Goal: Obtain resource: Obtain resource

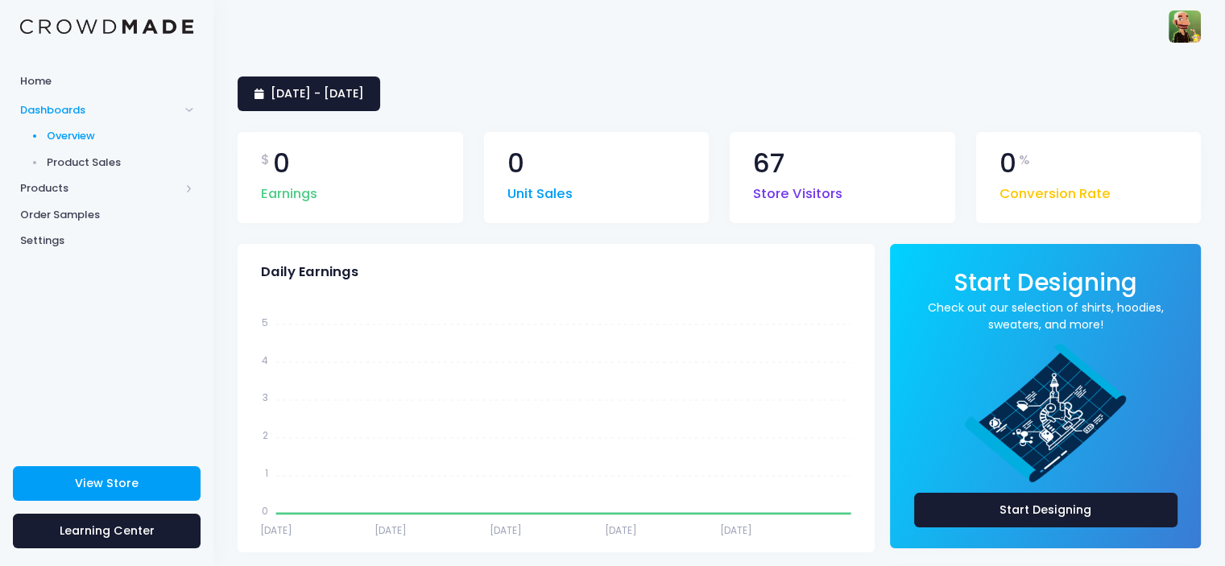
click at [120, 166] on span "Product Sales" at bounding box center [120, 163] width 147 height 16
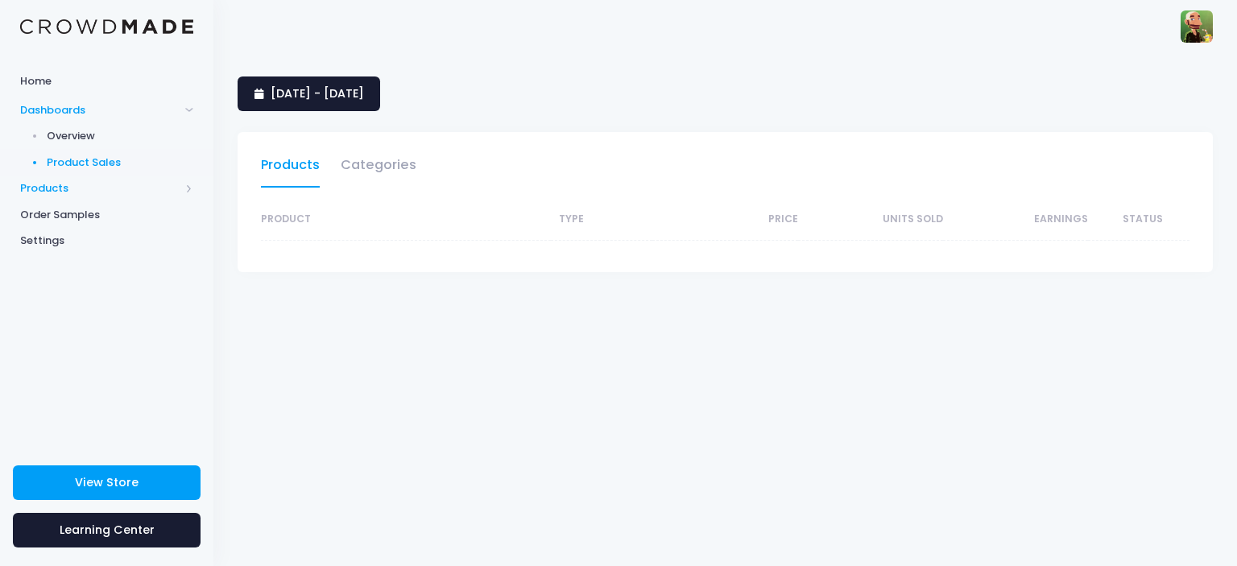
select select "25"
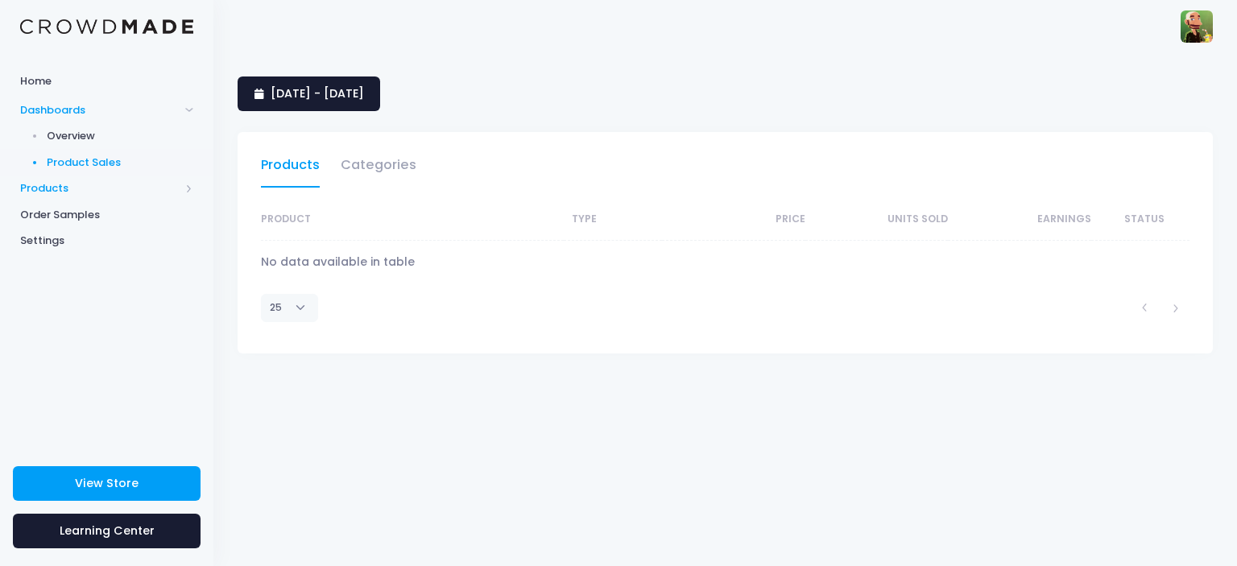
click at [49, 184] on span "Products" at bounding box center [99, 188] width 159 height 16
click at [89, 155] on span "Product Builder" at bounding box center [120, 163] width 147 height 16
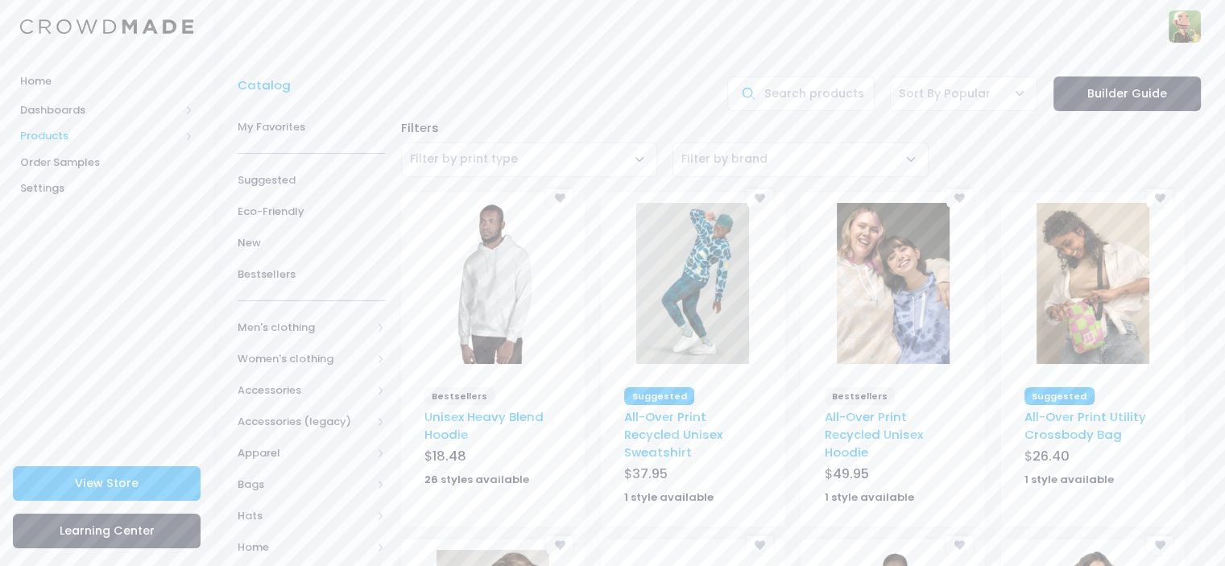
click at [33, 138] on span "Products" at bounding box center [99, 136] width 159 height 16
click at [55, 182] on span "Product Editor" at bounding box center [120, 188] width 147 height 16
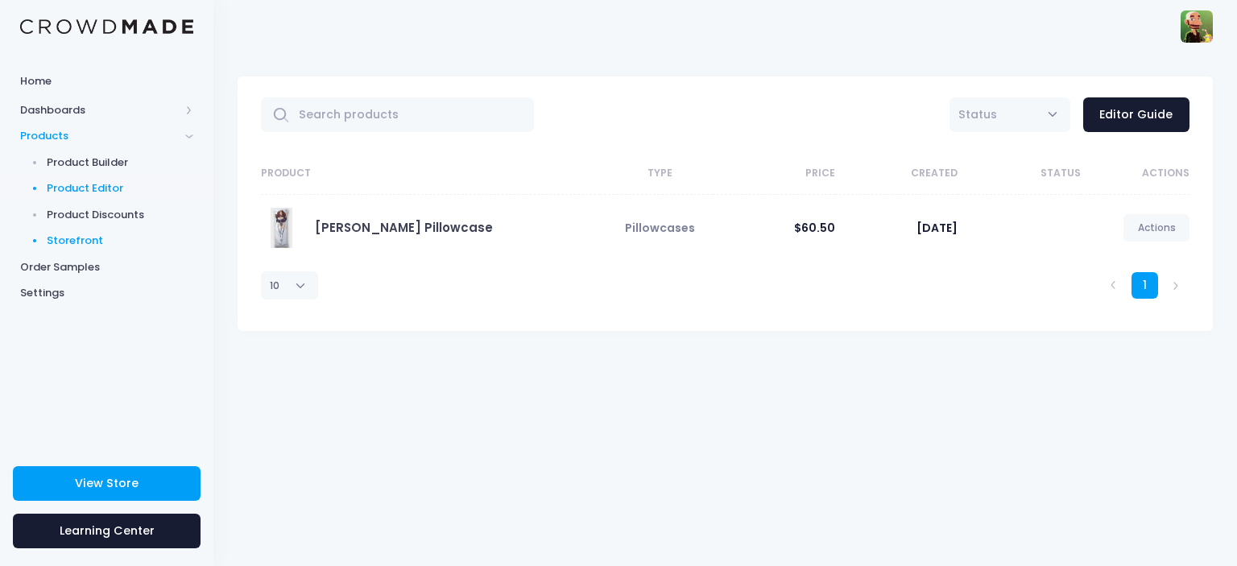
click at [85, 236] on span "Storefront" at bounding box center [120, 241] width 147 height 16
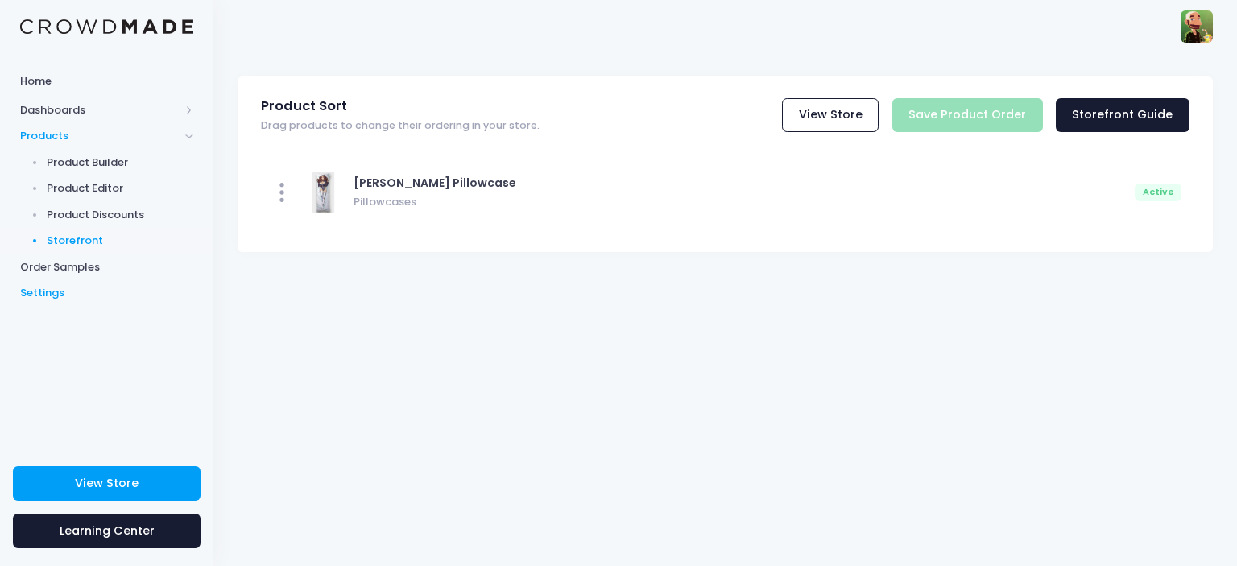
click at [53, 289] on span "Settings" at bounding box center [106, 293] width 173 height 16
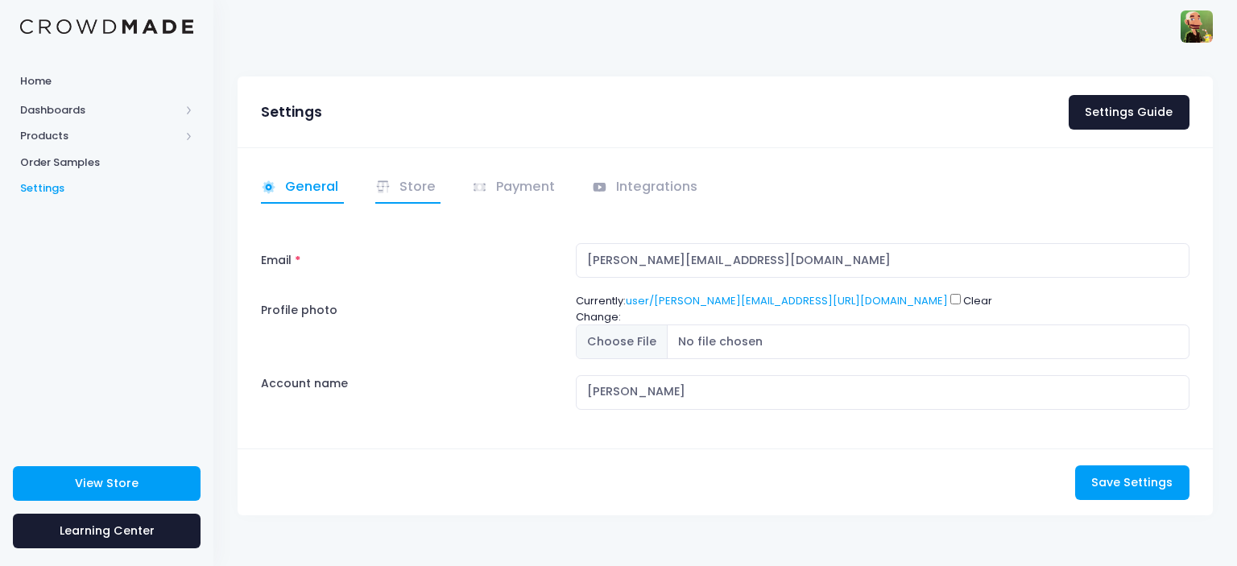
click at [399, 189] on link "Store" at bounding box center [408, 187] width 66 height 31
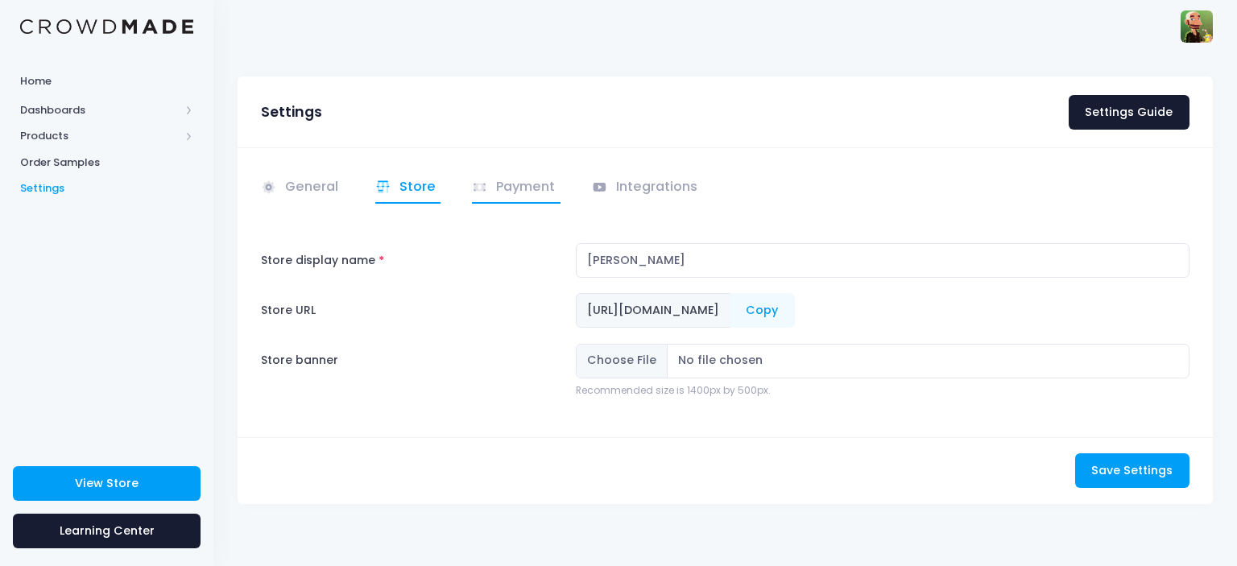
click at [509, 177] on link "Payment" at bounding box center [516, 187] width 89 height 31
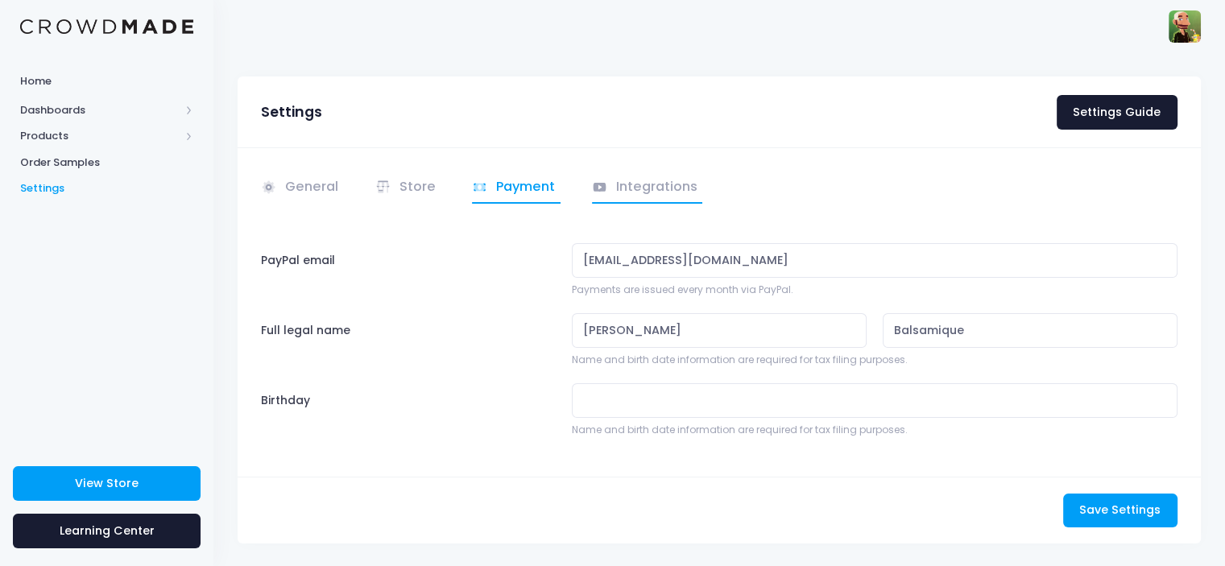
click at [639, 186] on link "Integrations" at bounding box center [647, 187] width 111 height 31
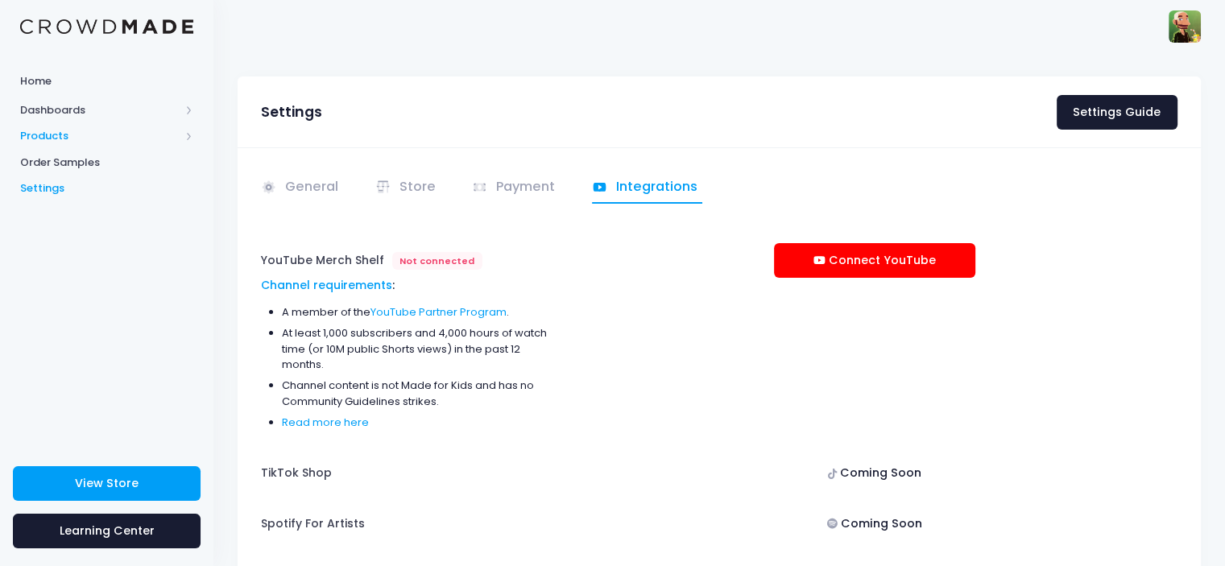
click at [59, 146] on span "Products" at bounding box center [106, 136] width 213 height 27
click at [66, 158] on span "Product Builder" at bounding box center [120, 163] width 147 height 16
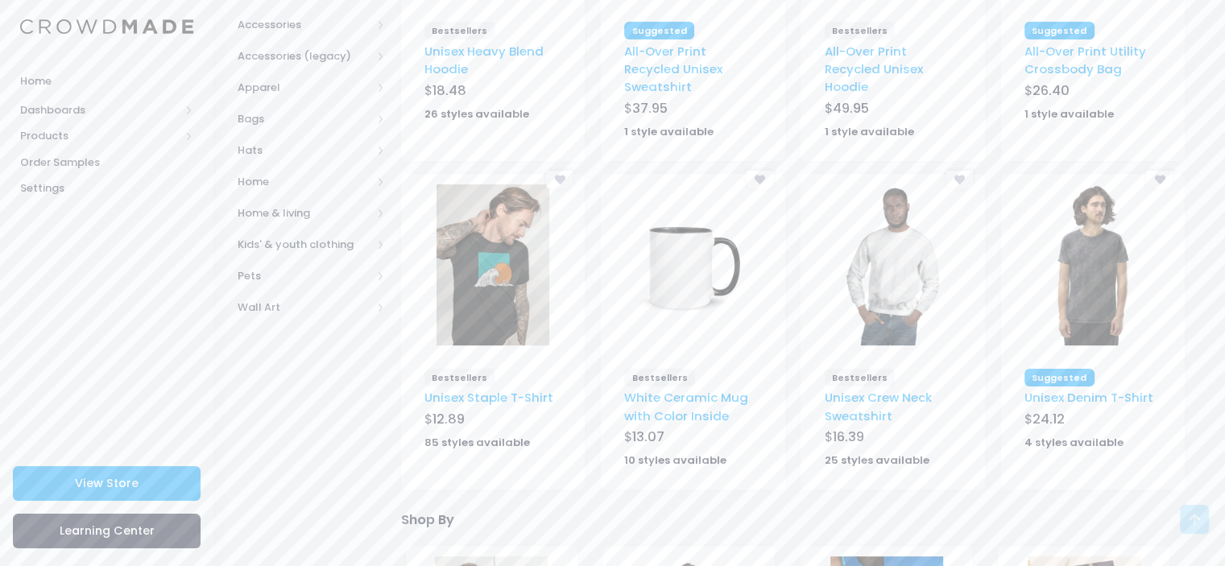
scroll to position [483, 0]
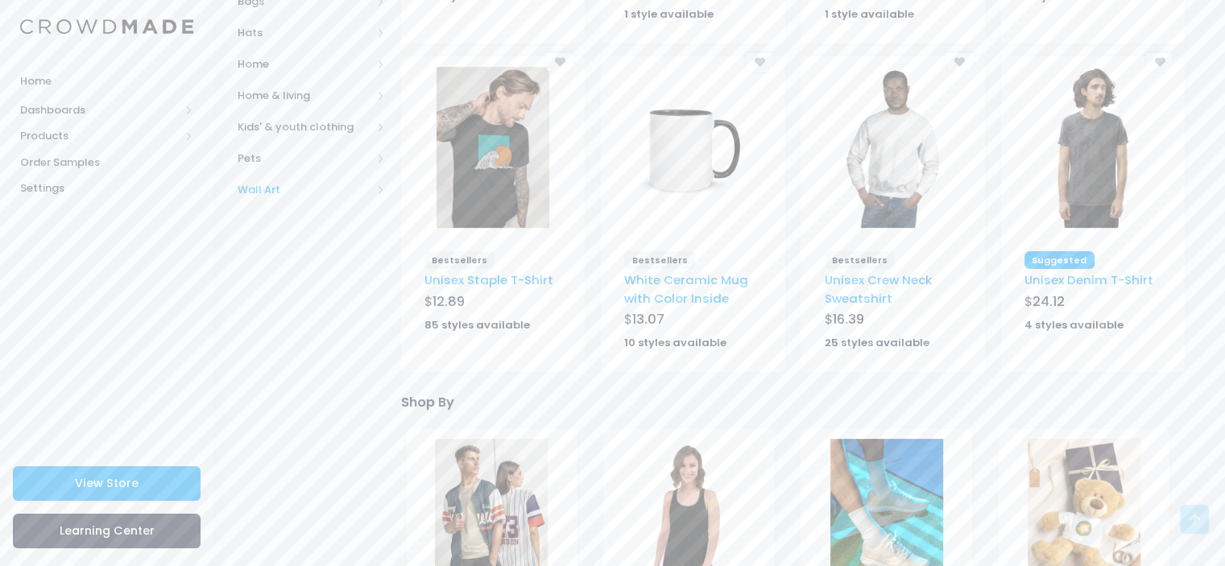
click at [273, 193] on span "Wall Art" at bounding box center [305, 190] width 134 height 16
click at [282, 218] on span "All Wall Art" at bounding box center [314, 221] width 102 height 16
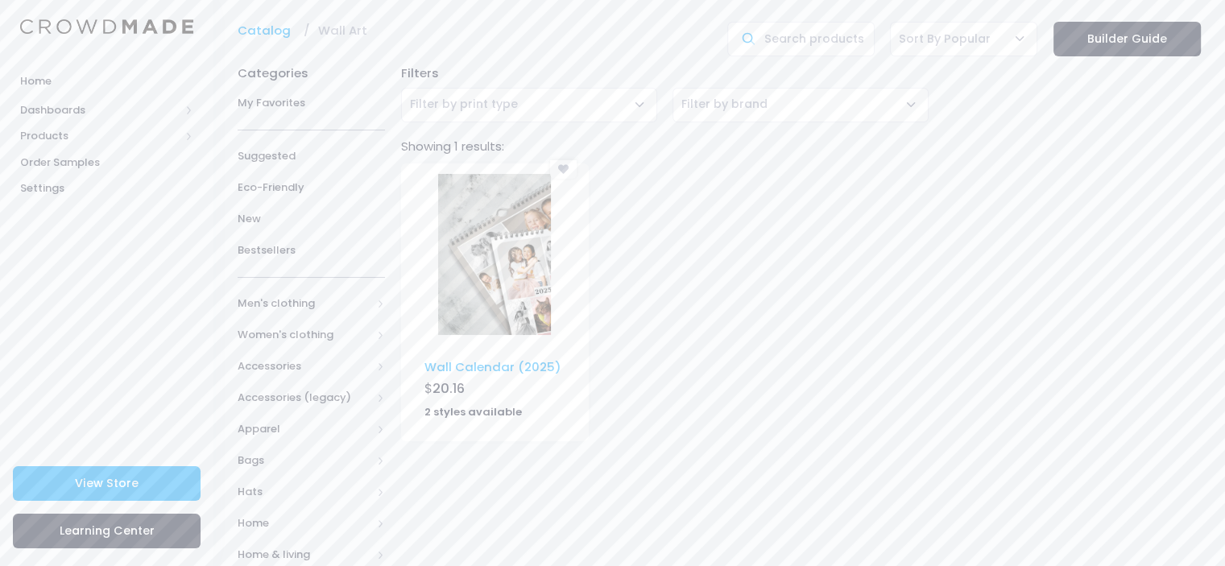
scroll to position [240, 0]
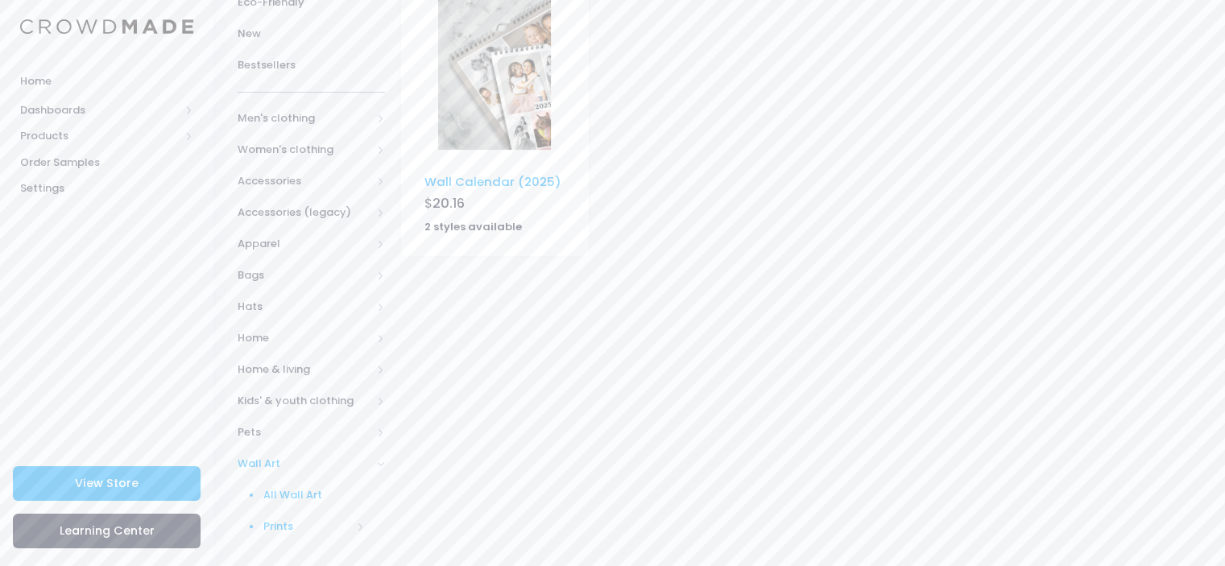
click at [271, 537] on link "Prints" at bounding box center [301, 526] width 168 height 31
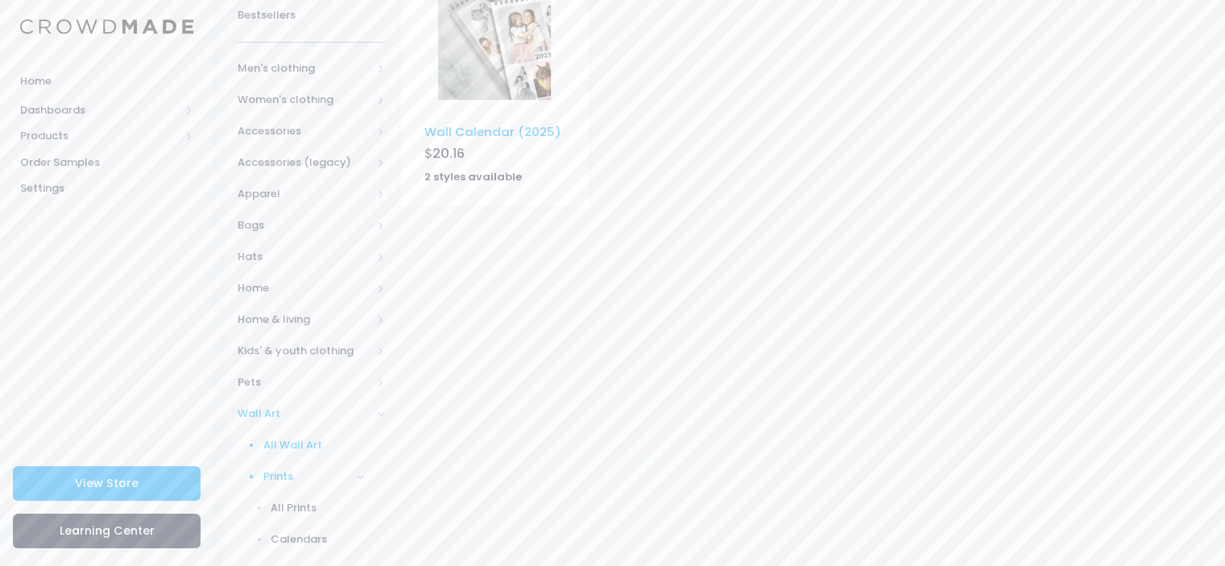
scroll to position [303, 0]
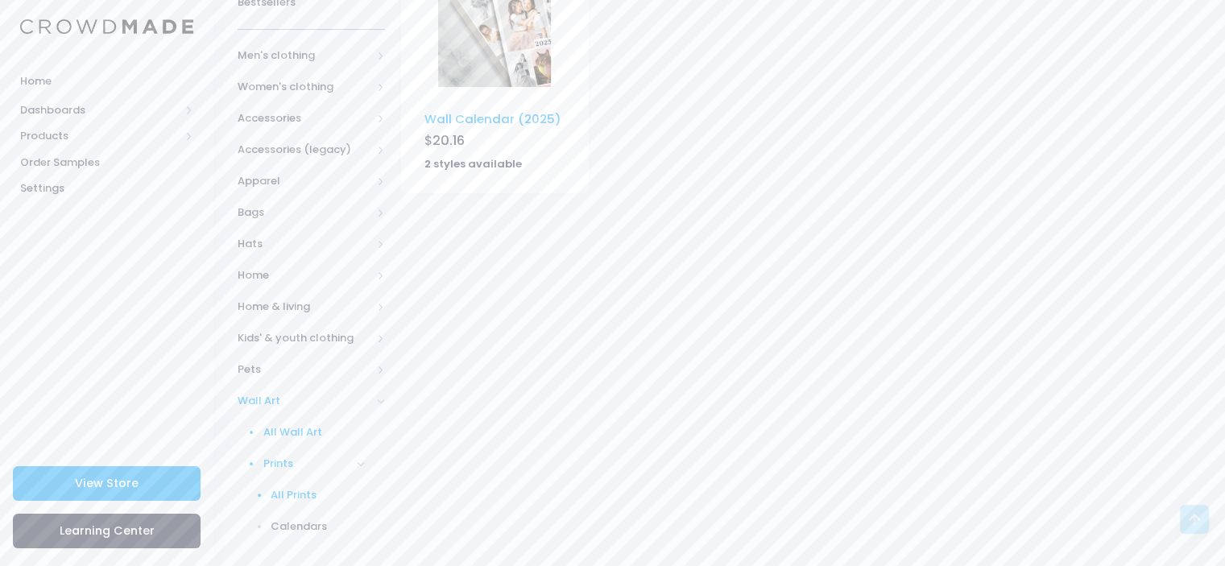
click at [287, 487] on span "All Prints" at bounding box center [318, 495] width 94 height 16
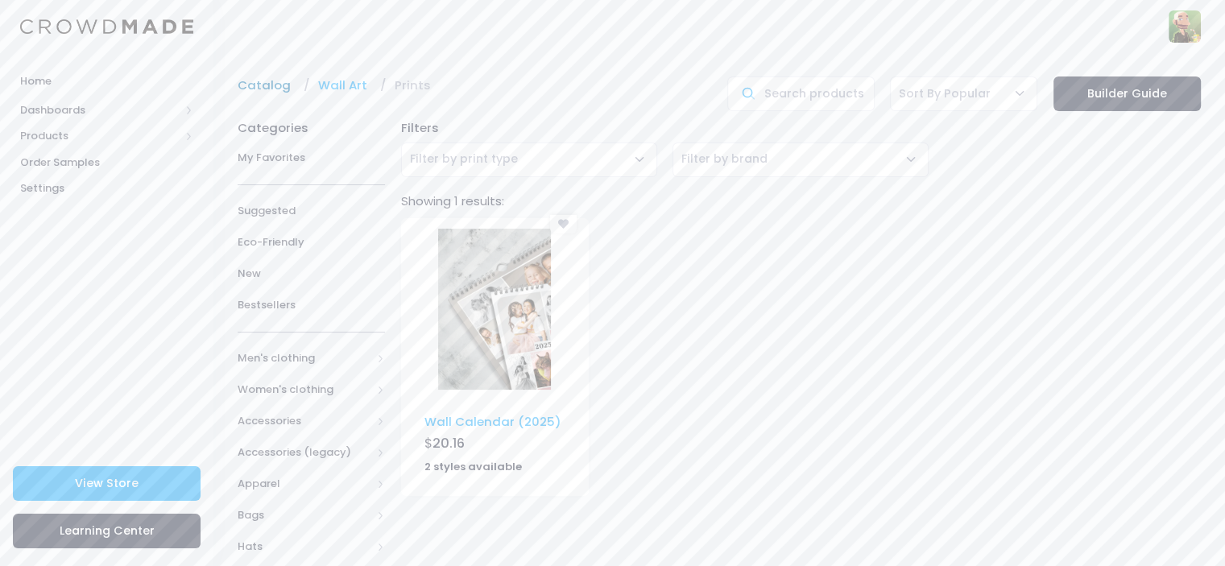
click at [263, 85] on link "Catalog" at bounding box center [268, 85] width 61 height 18
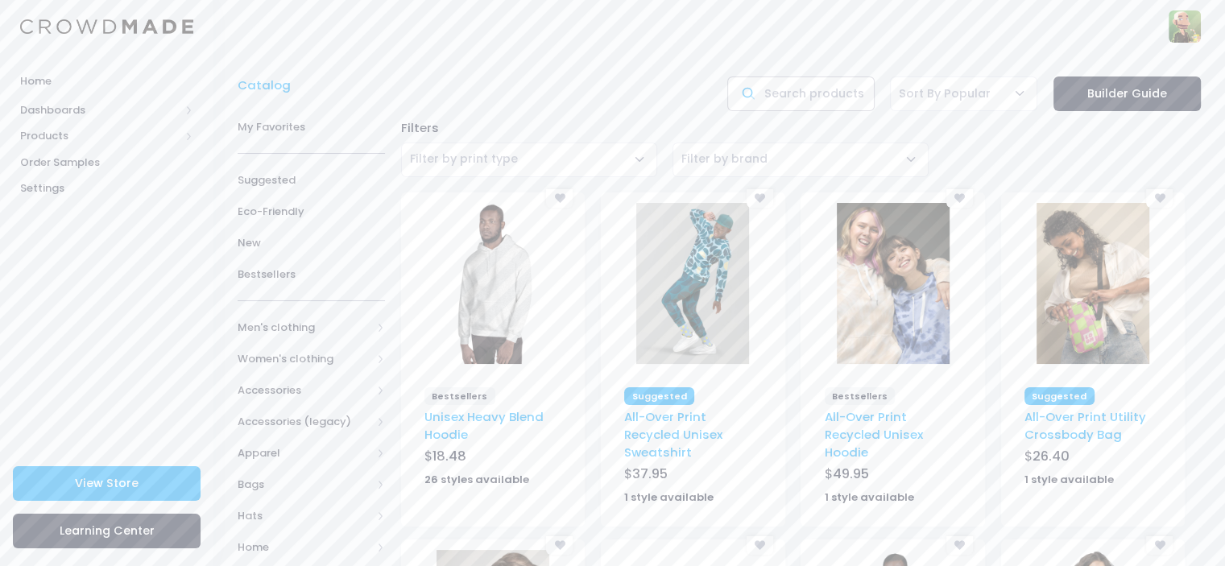
click at [852, 87] on input "text" at bounding box center [800, 93] width 147 height 35
type input "poster"
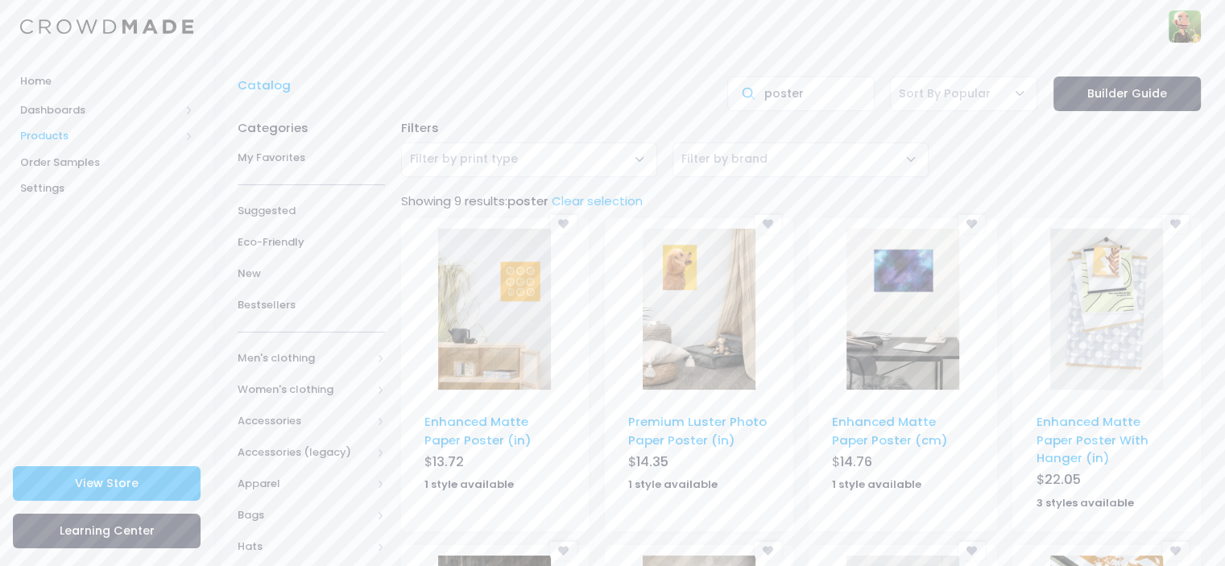
click at [61, 131] on span "Products" at bounding box center [99, 136] width 159 height 16
click at [68, 159] on span "Product Builder" at bounding box center [120, 163] width 147 height 16
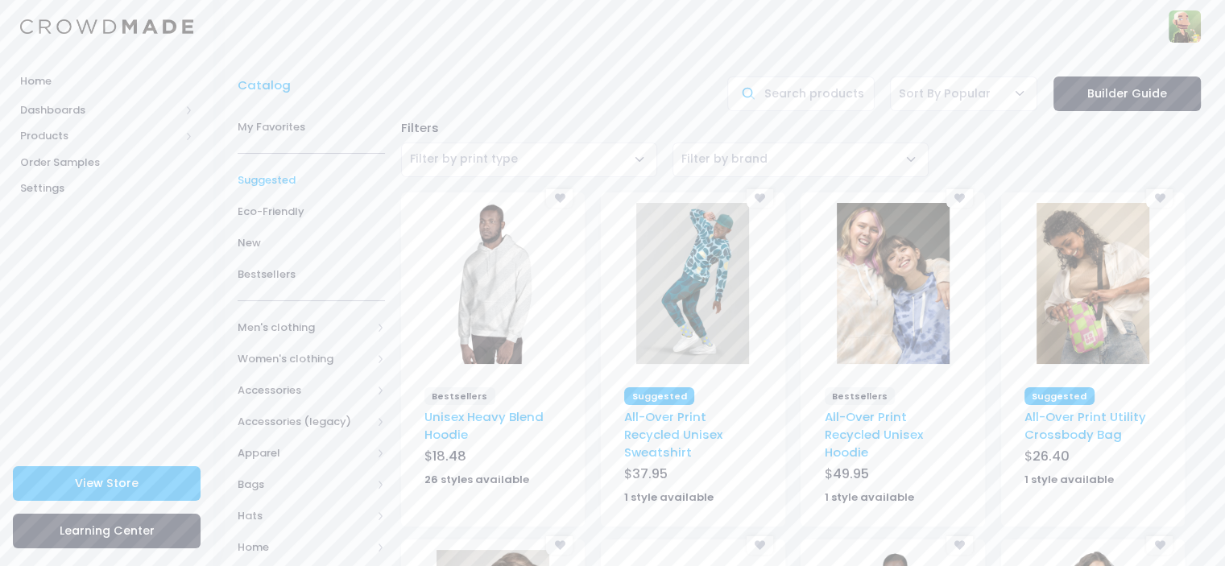
click at [283, 182] on span "Suggested" at bounding box center [311, 180] width 147 height 16
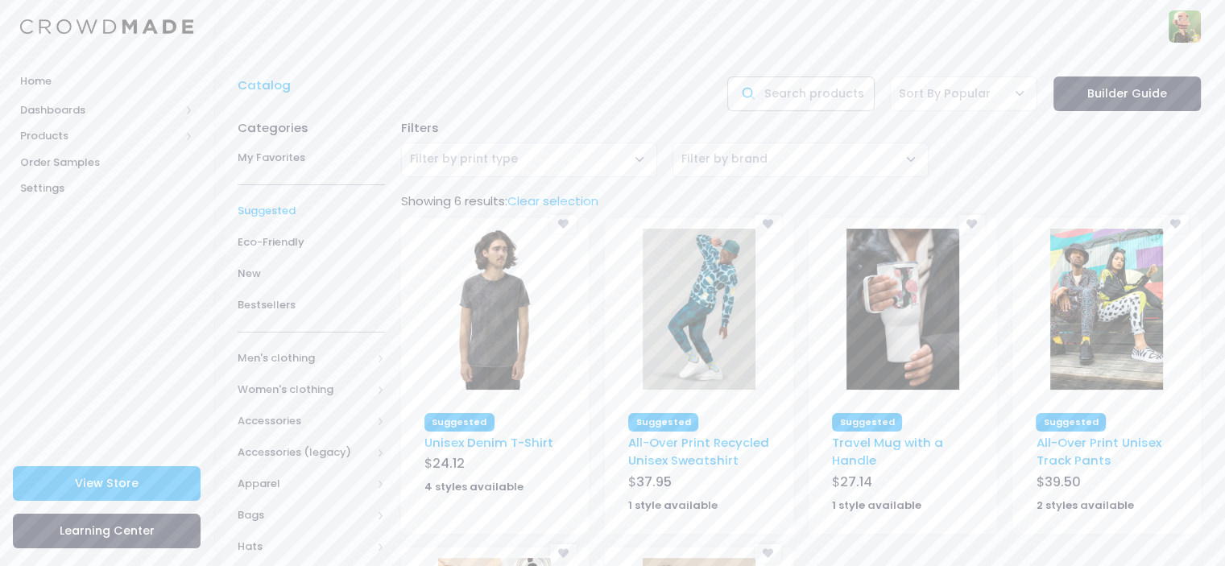
click at [790, 90] on input "text" at bounding box center [800, 93] width 147 height 35
type input "poster"
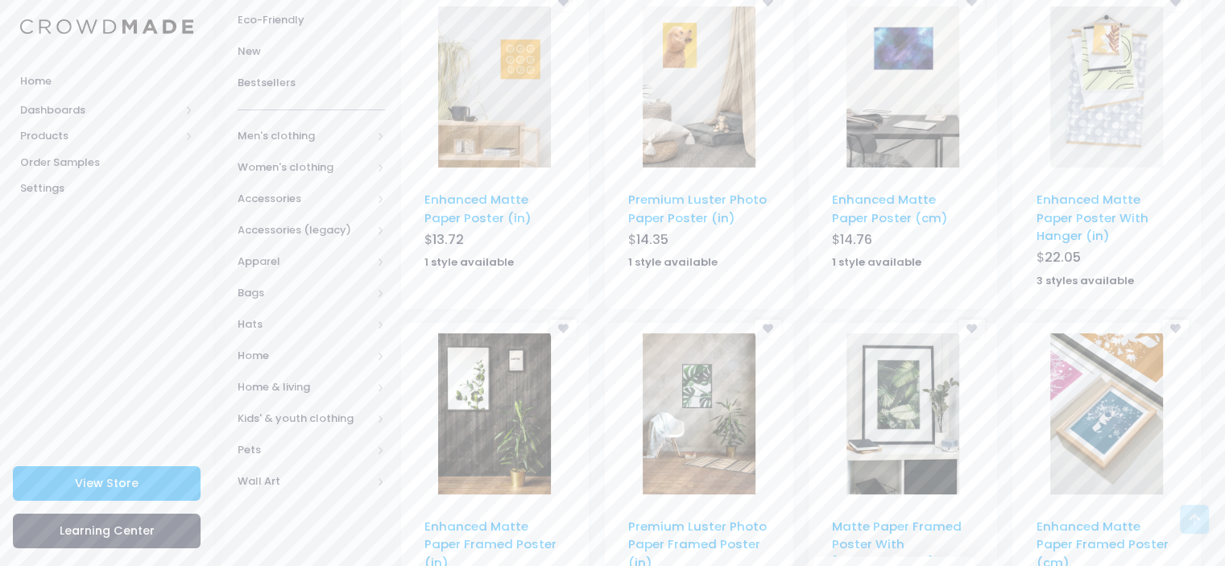
scroll to position [154, 0]
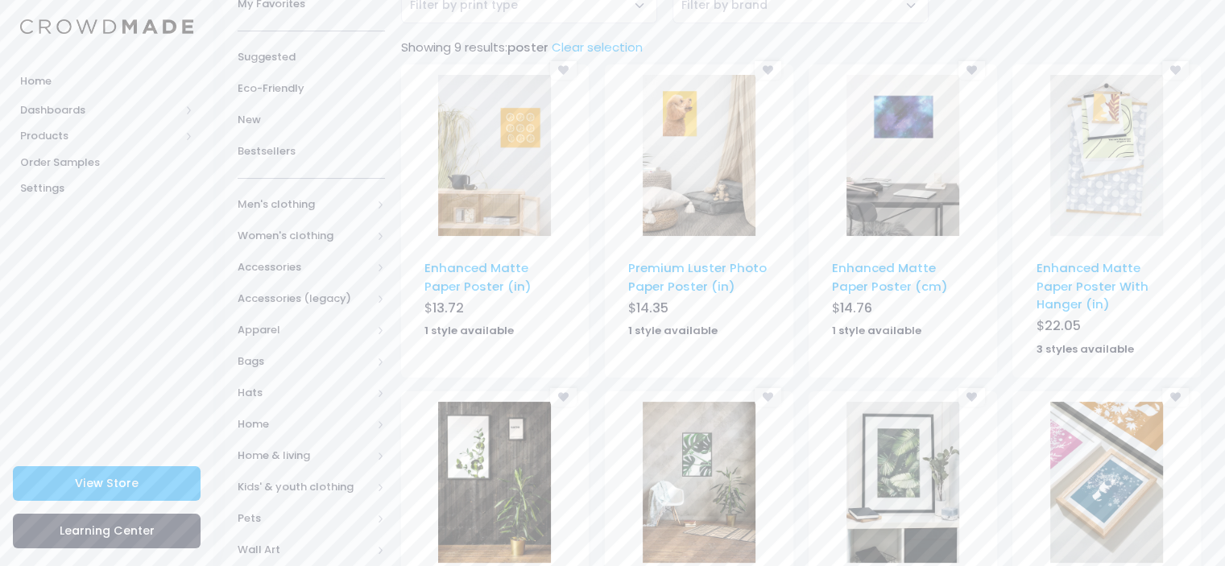
click at [887, 118] on img at bounding box center [902, 155] width 113 height 161
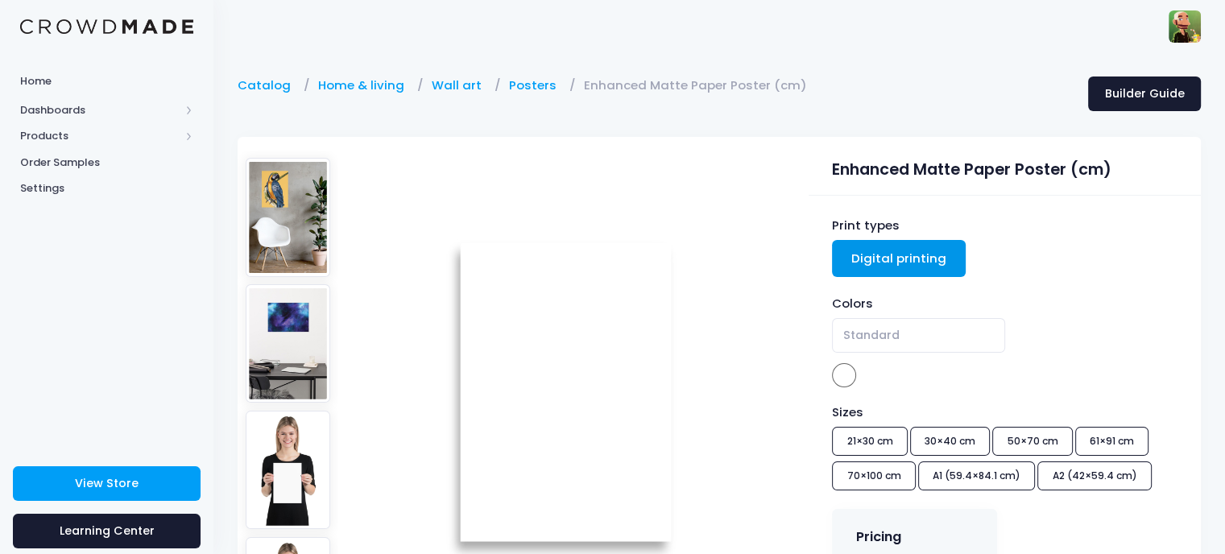
click at [306, 226] on img at bounding box center [288, 217] width 85 height 118
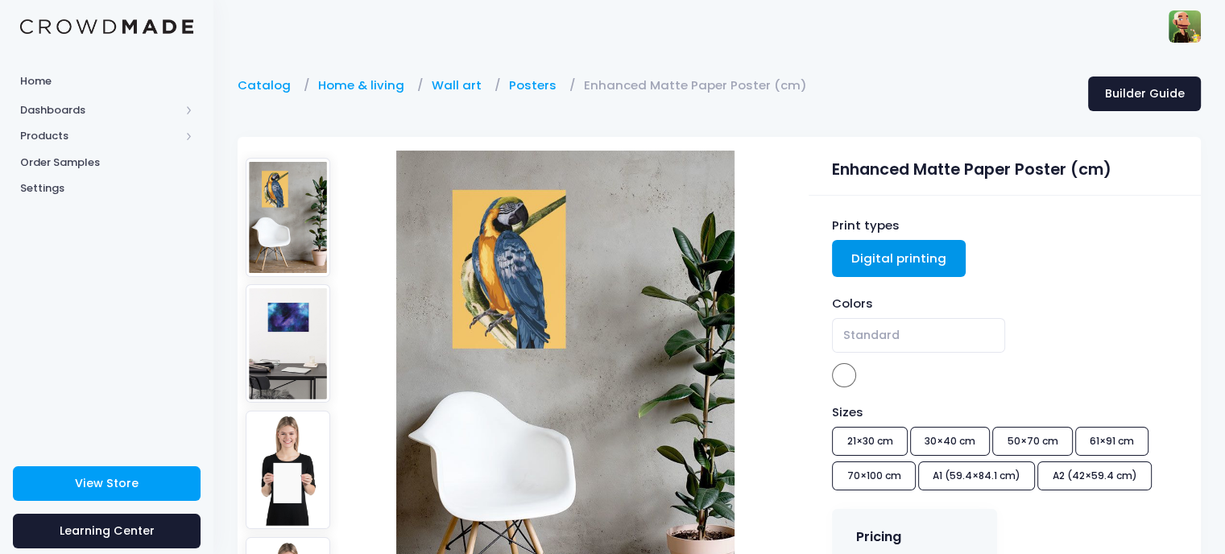
click at [282, 340] on img at bounding box center [288, 343] width 85 height 118
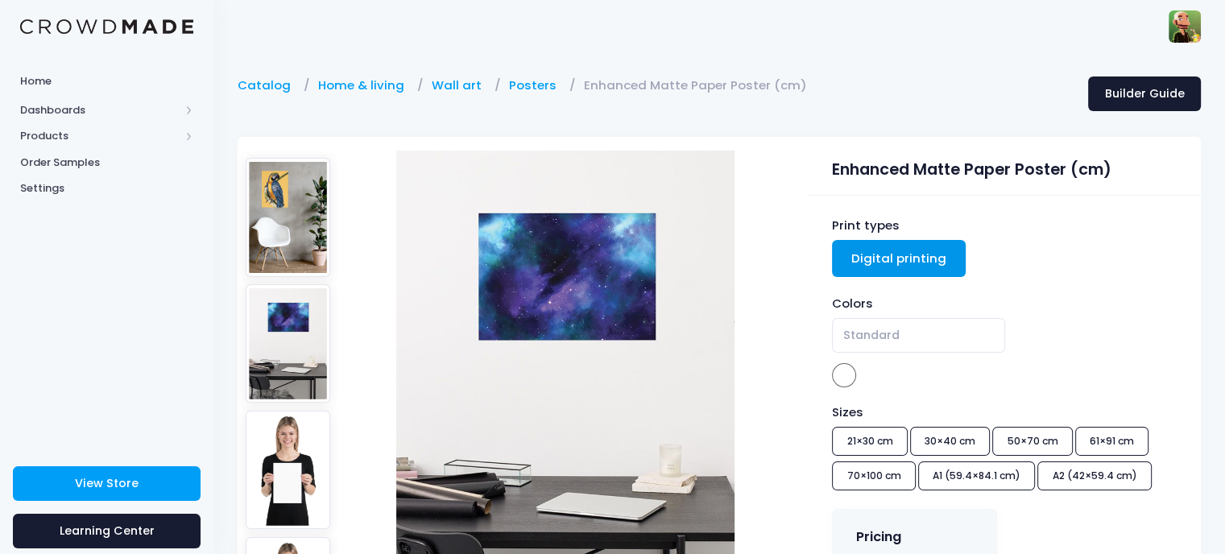
click at [267, 425] on img at bounding box center [288, 470] width 85 height 118
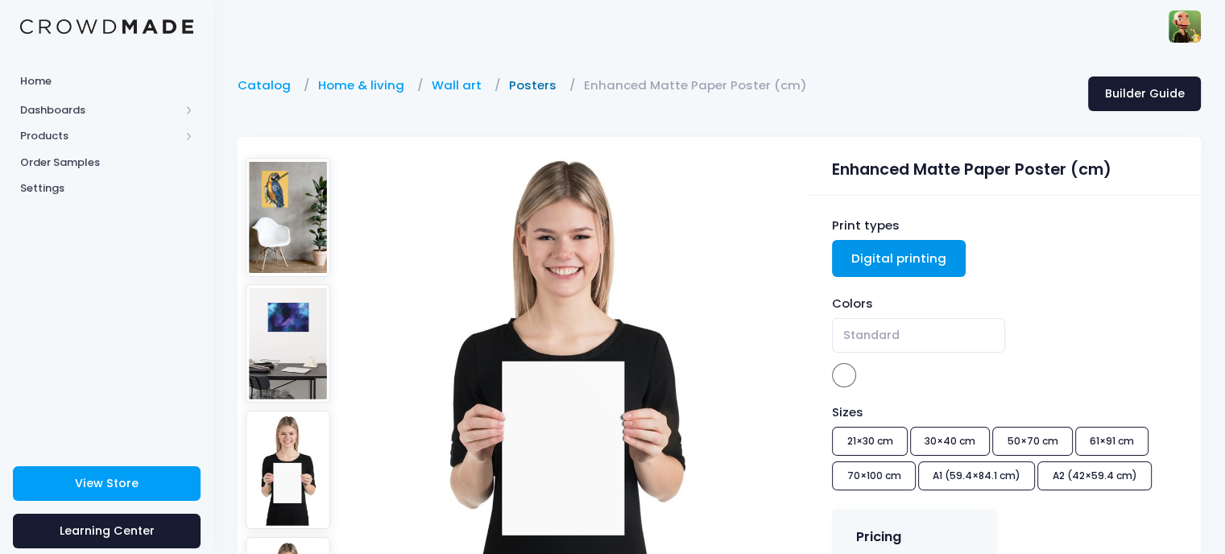
click at [514, 91] on link "Posters" at bounding box center [537, 85] width 56 height 18
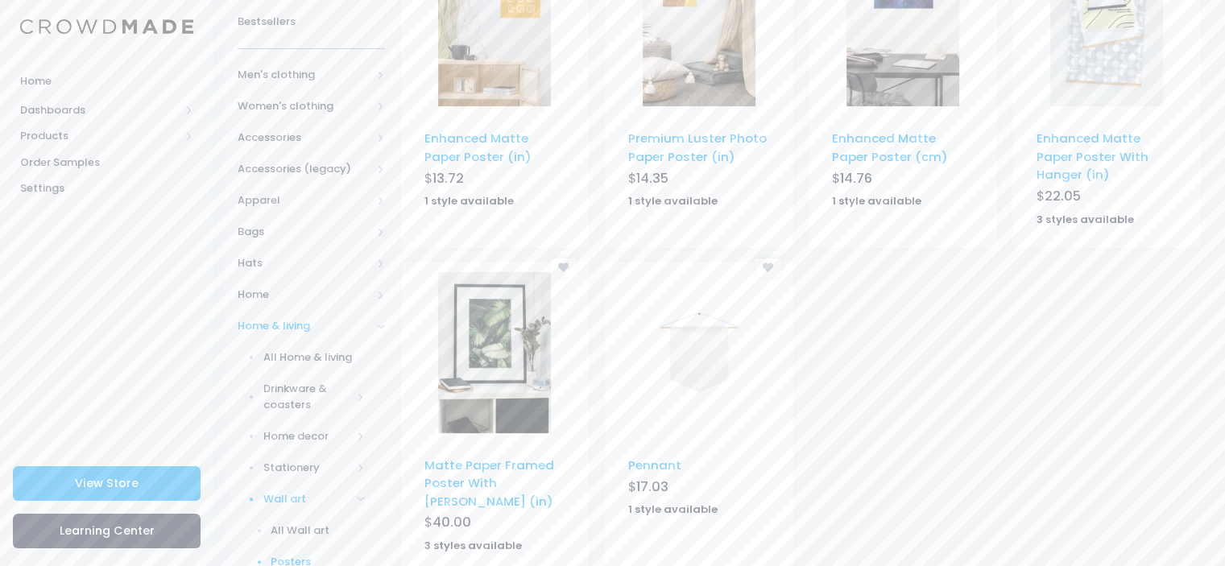
scroll to position [322, 0]
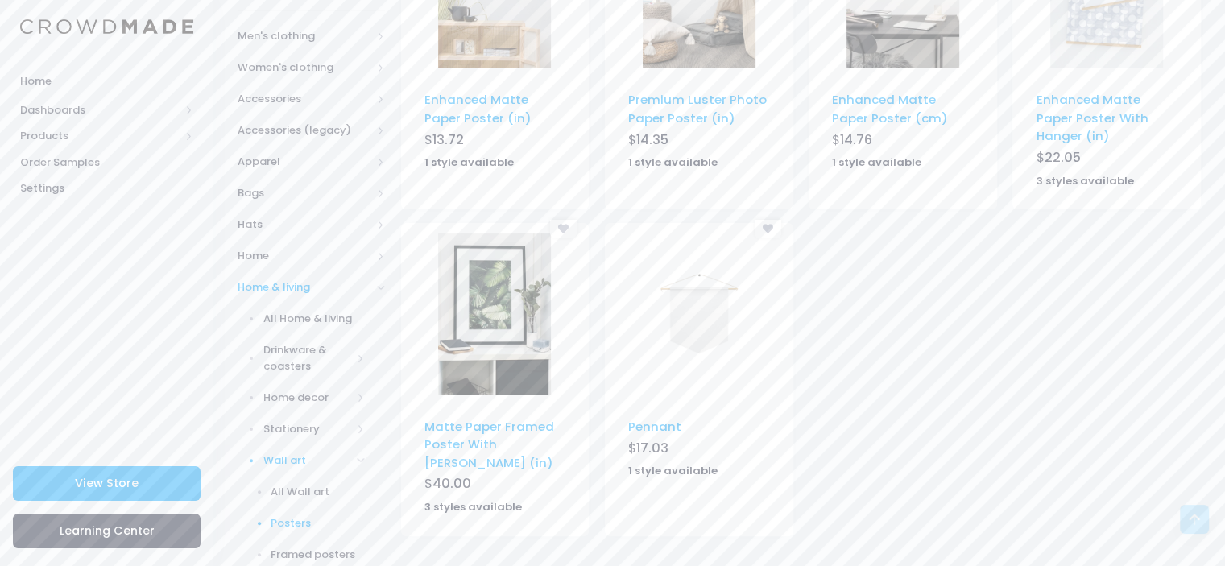
click at [506, 294] on img at bounding box center [494, 314] width 113 height 161
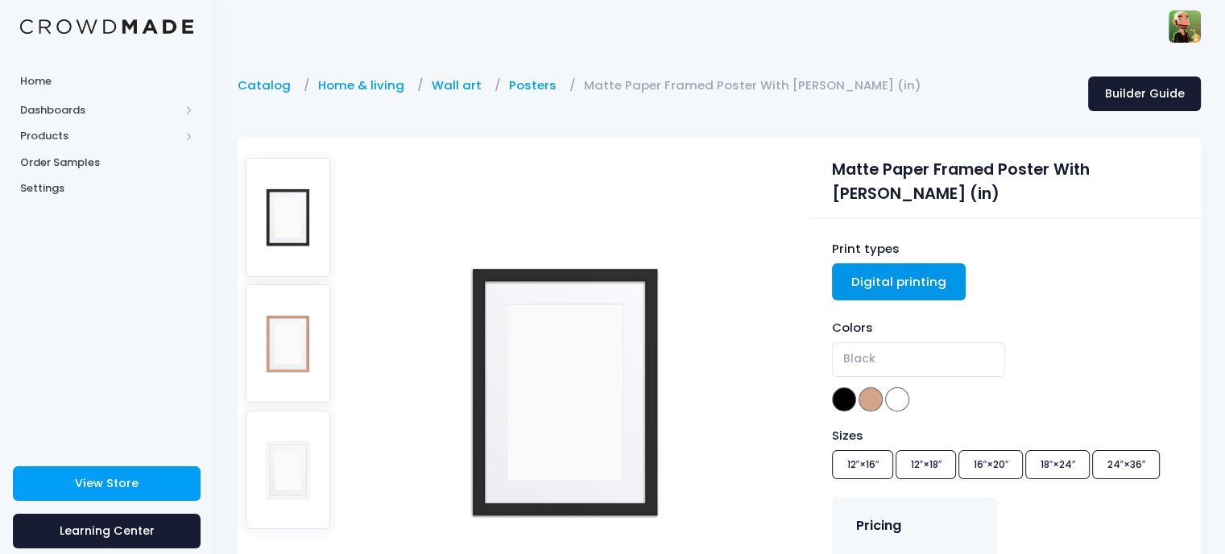
click at [301, 312] on img at bounding box center [288, 343] width 85 height 118
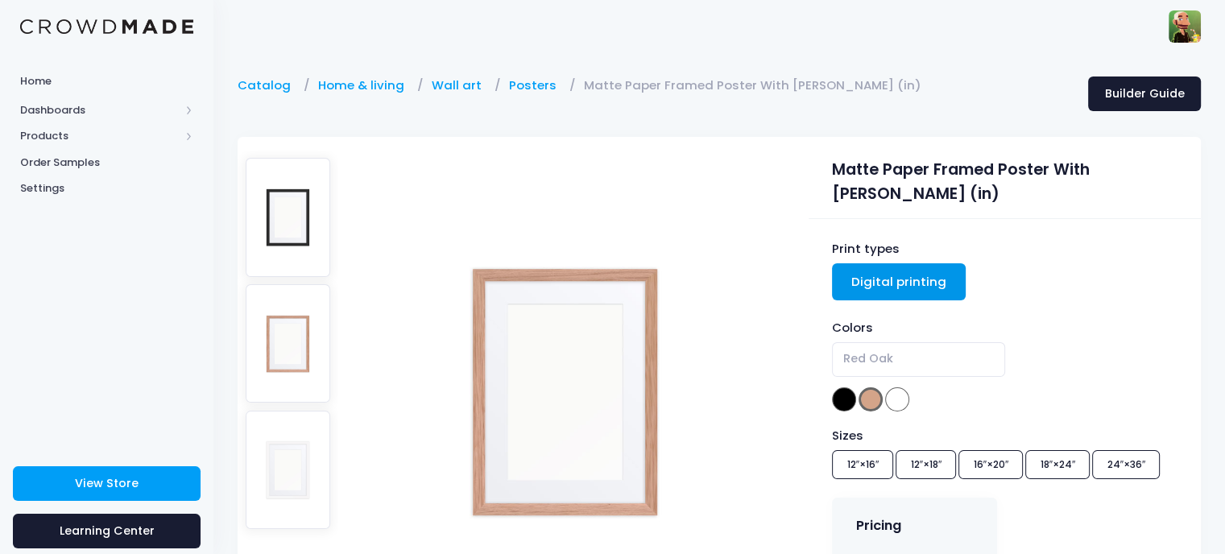
click at [287, 218] on img at bounding box center [288, 217] width 85 height 118
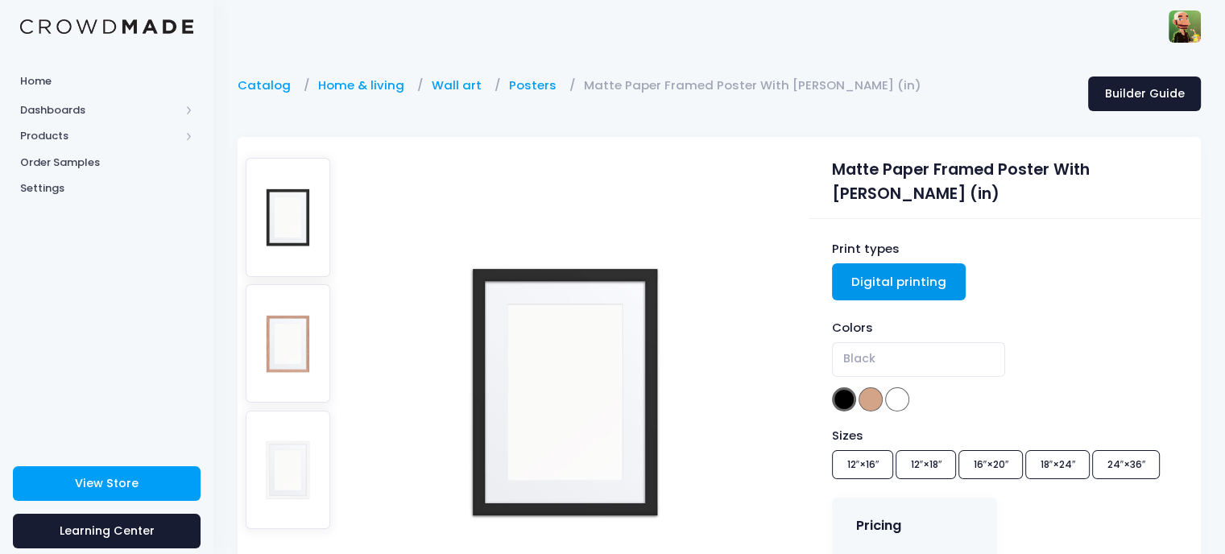
click at [291, 431] on img at bounding box center [288, 470] width 85 height 118
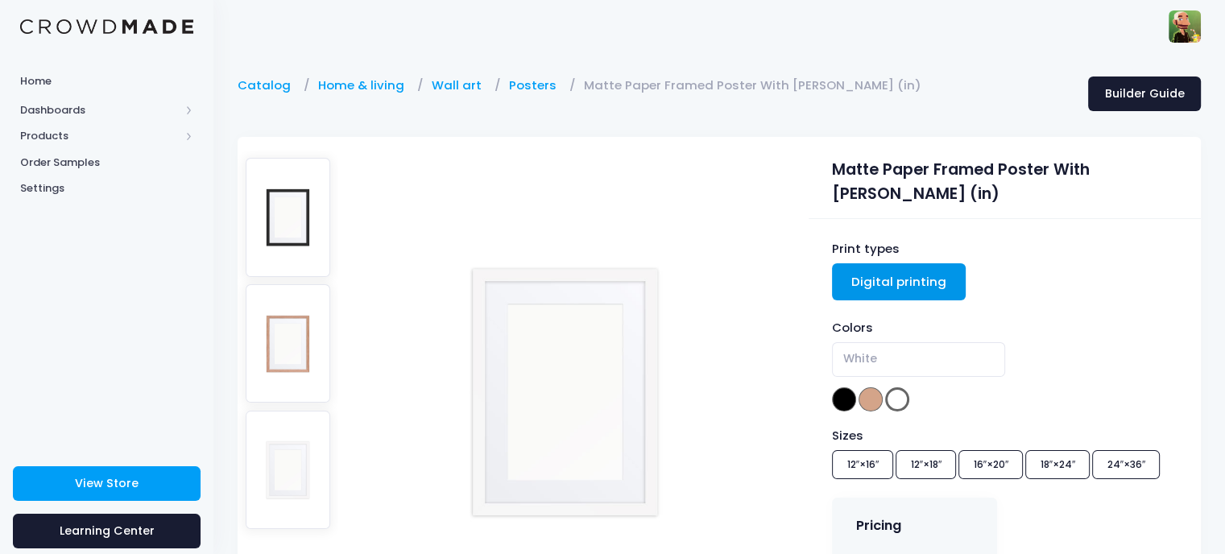
click at [312, 239] on img at bounding box center [288, 217] width 85 height 118
select select "Black"
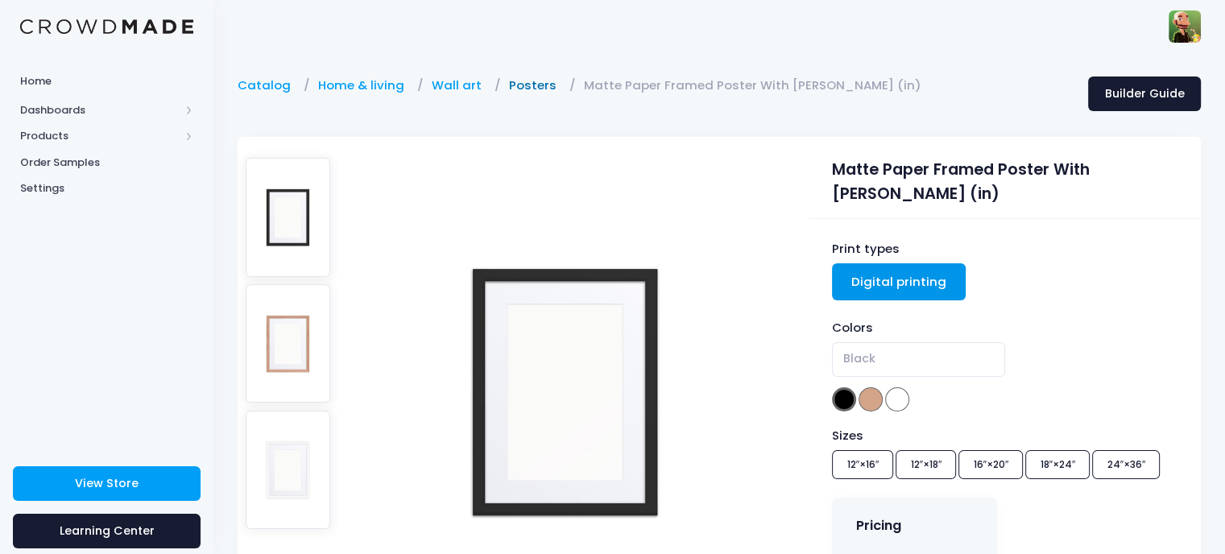
click at [536, 90] on link "Posters" at bounding box center [537, 85] width 56 height 18
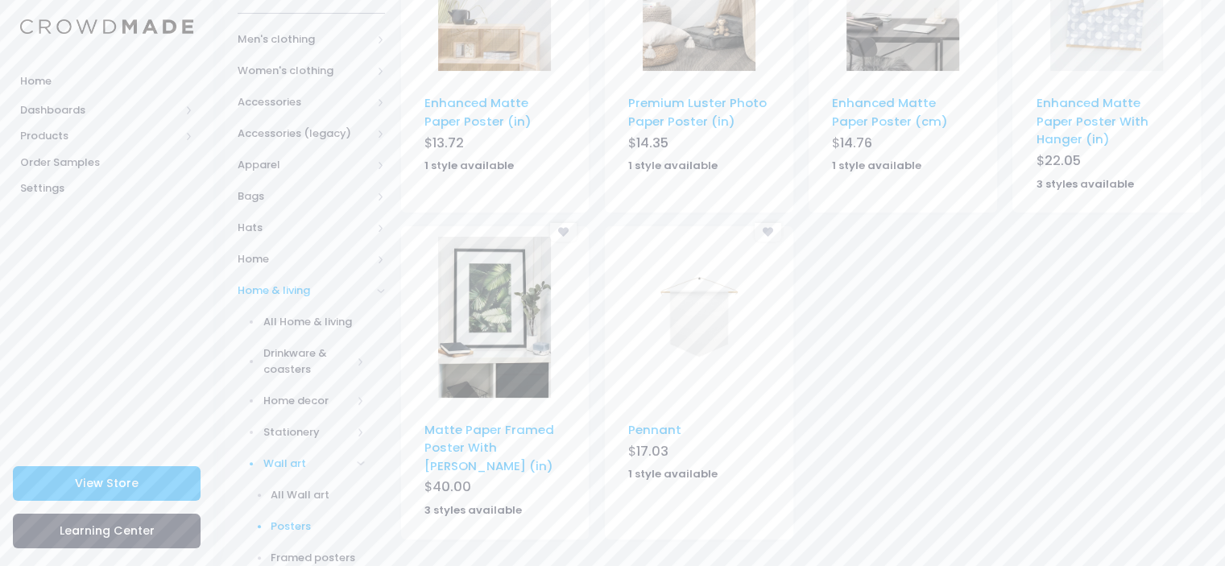
scroll to position [322, 0]
